Goal: Find specific page/section: Find specific page/section

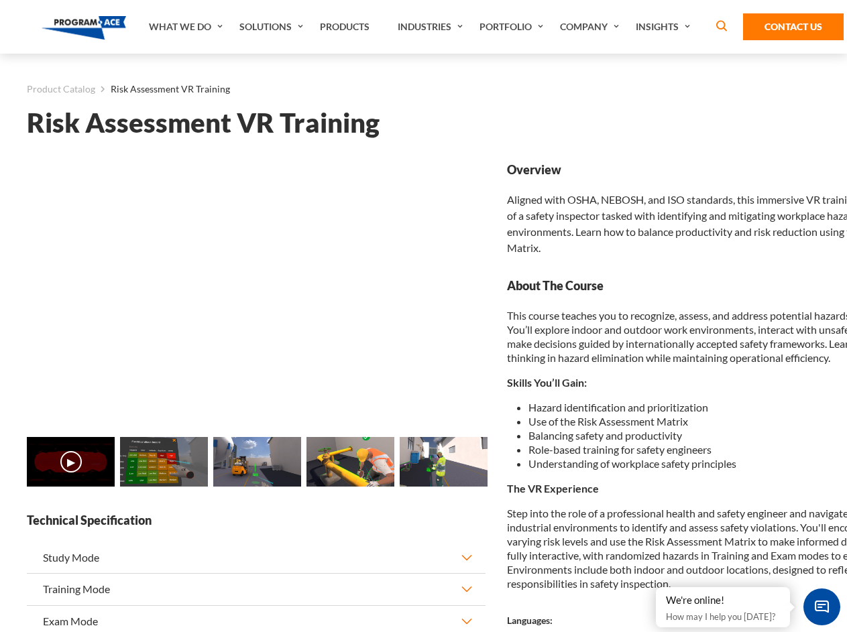
click at [273, 27] on link "Solutions" at bounding box center [273, 27] width 80 height 54
click at [0, 0] on div "AI & Computer Vision Solutions Computer Vision Quality Control AI tools for fas…" at bounding box center [0, 0] width 0 height 0
click at [0, 0] on div "AI & Computer Vision Solutions Virtual Training Solutions Virtual Tour Solution…" at bounding box center [0, 0] width 0 height 0
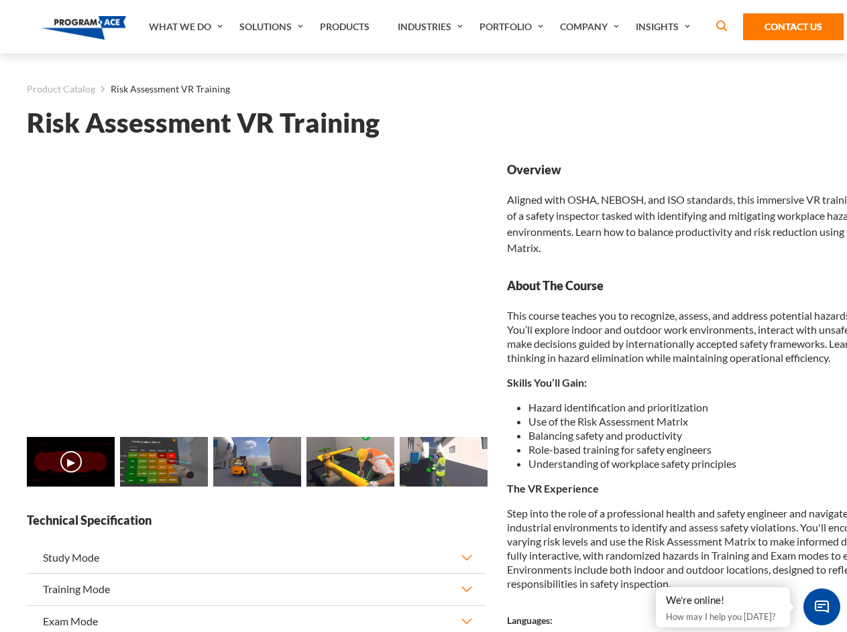
click at [0, 0] on div "AI & Computer Vision Solutions Virtual Training Solutions Virtual Tour Solution…" at bounding box center [0, 0] width 0 height 0
click at [0, 0] on div "AI & Computer Vision Solutions Computer Vision Quality Control AI tools for fas…" at bounding box center [0, 0] width 0 height 0
